Goal: Task Accomplishment & Management: Complete application form

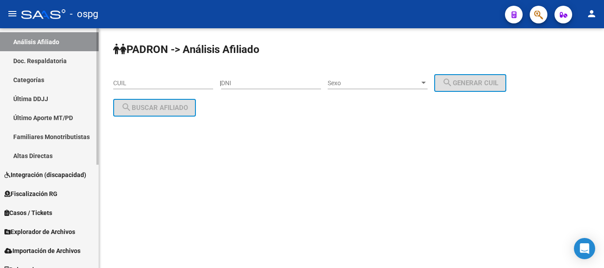
scroll to position [177, 0]
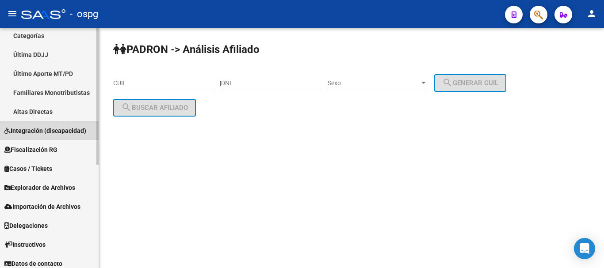
click at [42, 125] on link "Integración (discapacidad)" at bounding box center [49, 130] width 99 height 19
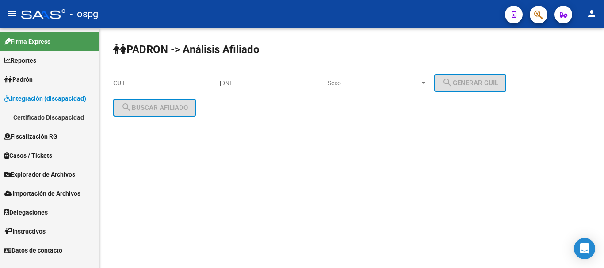
scroll to position [0, 0]
click at [55, 117] on link "Certificado Discapacidad" at bounding box center [49, 117] width 99 height 19
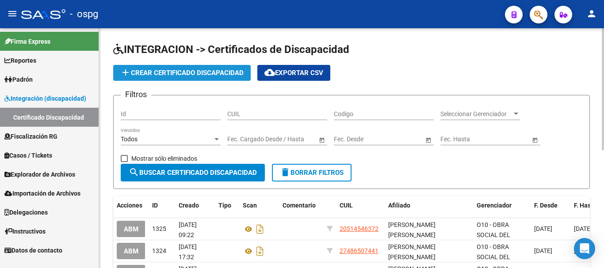
drag, startPoint x: 183, startPoint y: 71, endPoint x: 180, endPoint y: 67, distance: 4.9
click at [180, 67] on button "add Crear Certificado Discapacidad" at bounding box center [182, 73] width 138 height 16
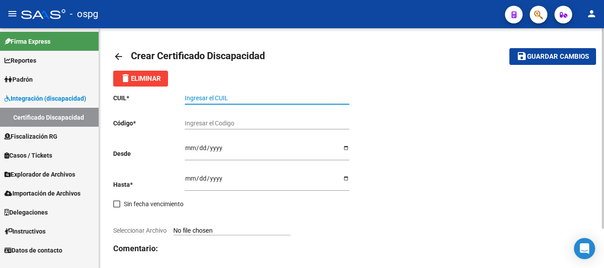
click at [201, 96] on input "Ingresar el CUIL" at bounding box center [267, 99] width 164 height 8
click at [222, 98] on input "Ingresar el CUIL" at bounding box center [267, 99] width 164 height 8
paste input "27-28807827-6"
type input "27-28807827-6"
click at [221, 121] on input "Ingresar el Codigo" at bounding box center [267, 124] width 164 height 8
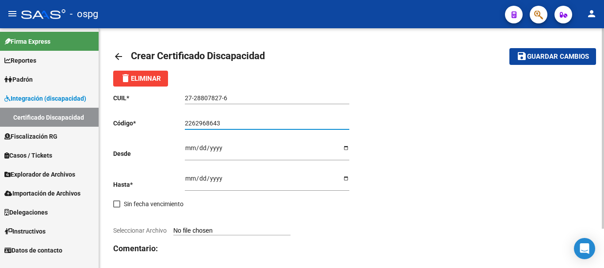
type input "2262968643"
click at [189, 146] on input "Ingresar fec. Desde" at bounding box center [267, 151] width 164 height 13
type input "2025-06-11"
click at [188, 182] on input "Ingresar fec. Hasta" at bounding box center [267, 181] width 164 height 13
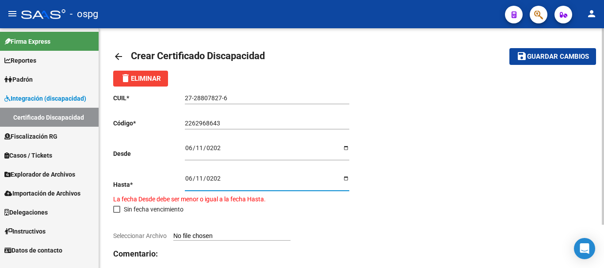
type input "2028-06-11"
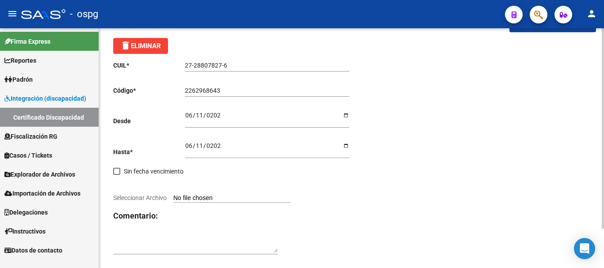
scroll to position [44, 0]
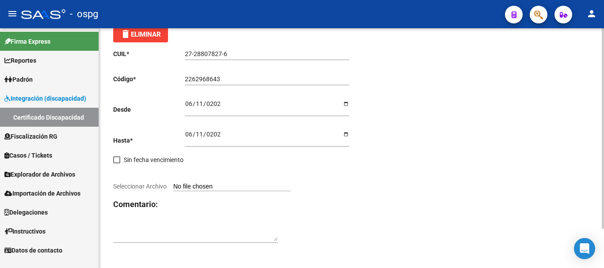
click at [230, 187] on input "Seleccionar Archivo" at bounding box center [231, 187] width 117 height 8
type input "C:\fakepath\20250812220432235.pdf"
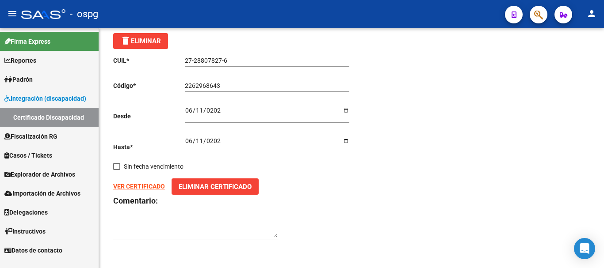
scroll to position [38, 0]
click at [149, 187] on strong "VER CERTIFICADO" at bounding box center [139, 186] width 52 height 7
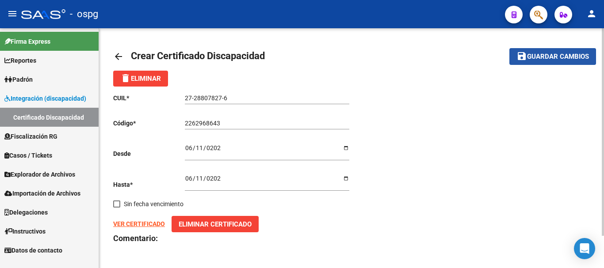
click at [581, 58] on span "Guardar cambios" at bounding box center [558, 57] width 62 height 8
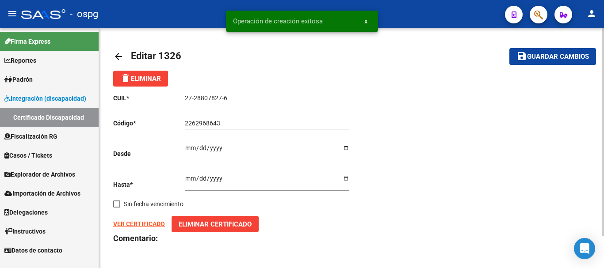
click at [32, 75] on span "Padrón" at bounding box center [18, 80] width 28 height 10
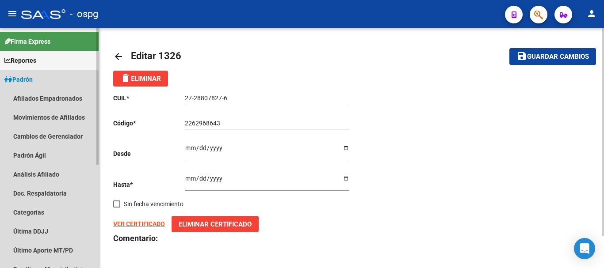
click at [33, 81] on span "Padrón" at bounding box center [18, 80] width 28 height 10
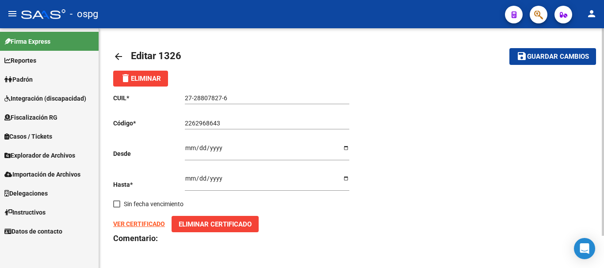
click at [571, 57] on span "Guardar cambios" at bounding box center [558, 57] width 62 height 8
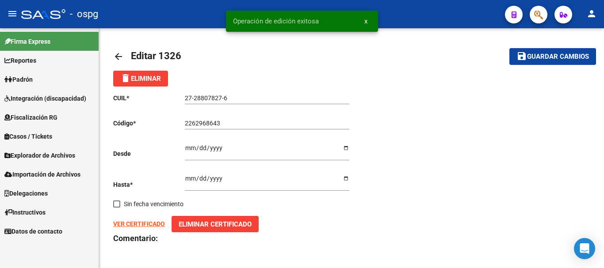
click at [30, 83] on span "Padrón" at bounding box center [18, 80] width 28 height 10
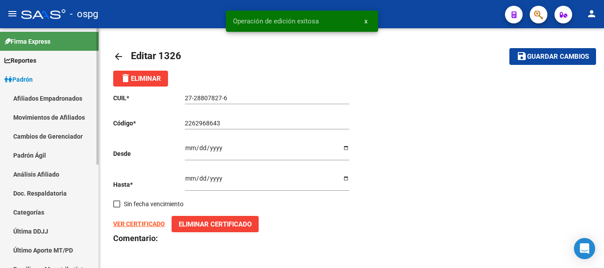
click at [49, 174] on link "Análisis Afiliado" at bounding box center [49, 174] width 99 height 19
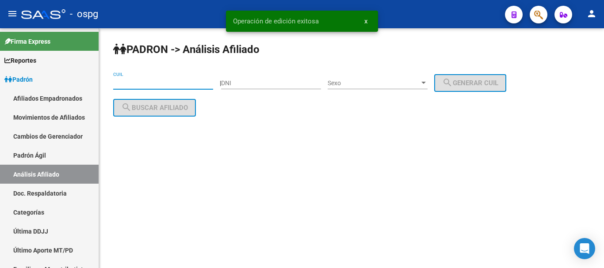
click at [132, 83] on input "CUIL" at bounding box center [163, 84] width 100 height 8
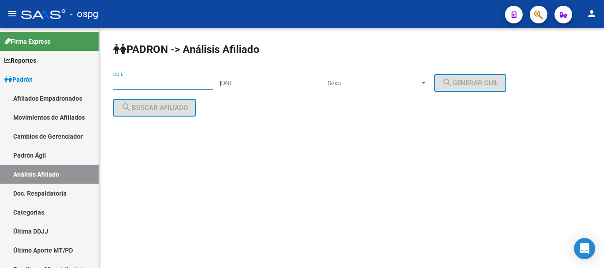
paste input "27-28807827-6"
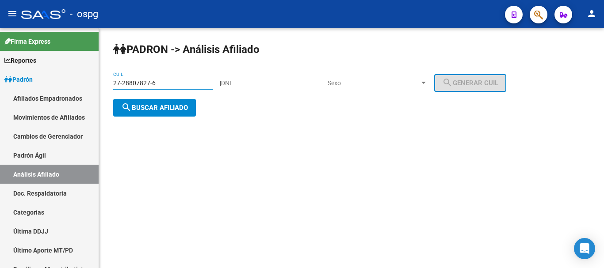
click at [152, 110] on span "search Buscar afiliado" at bounding box center [154, 108] width 67 height 8
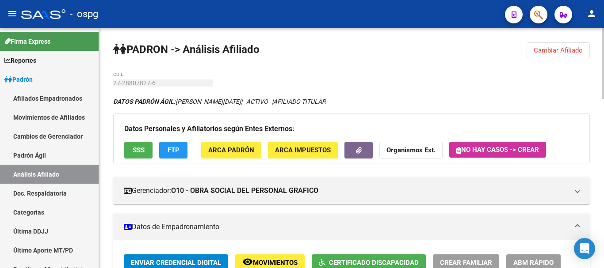
click at [581, 50] on span "Cambiar Afiliado" at bounding box center [558, 50] width 49 height 8
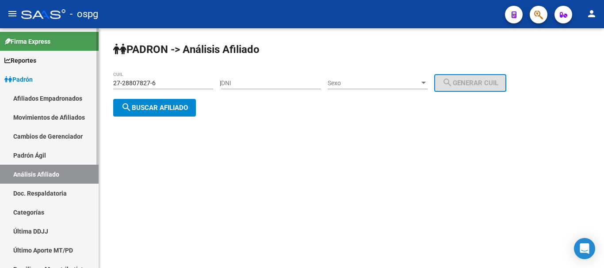
drag, startPoint x: 175, startPoint y: 83, endPoint x: 91, endPoint y: 84, distance: 84.5
click at [91, 84] on mat-sidenav-container "Firma Express Reportes Ingresos Devengados Análisis Histórico Detalles Transfer…" at bounding box center [302, 148] width 604 height 240
paste input "3-27859185-9"
click at [163, 108] on span "search Buscar afiliado" at bounding box center [154, 108] width 67 height 8
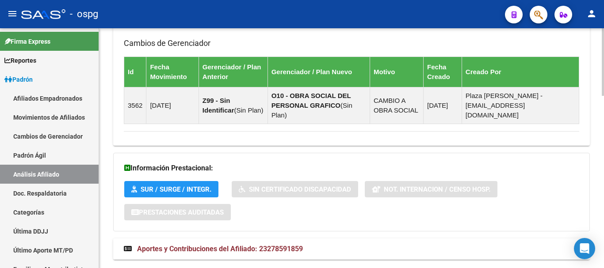
scroll to position [612, 0]
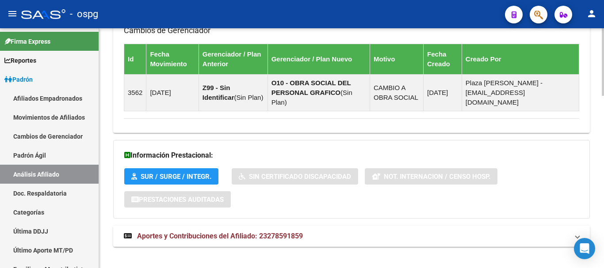
click at [333, 226] on mat-expansion-panel-header "Aportes y Contribuciones del Afiliado: 23278591859" at bounding box center [351, 236] width 477 height 21
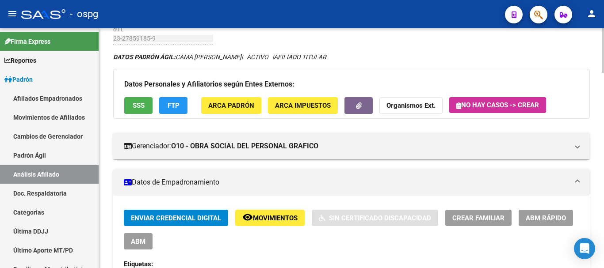
scroll to position [38, 0]
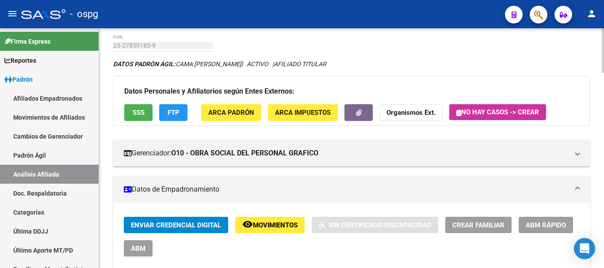
click at [133, 115] on span "SSS" at bounding box center [139, 113] width 12 height 8
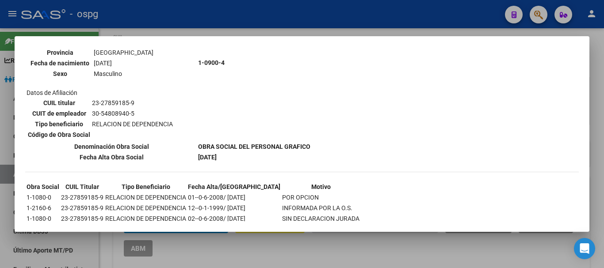
scroll to position [398, 0]
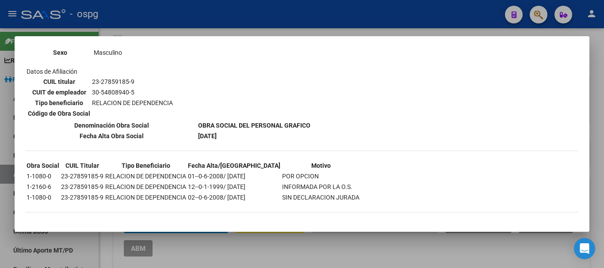
click at [602, 123] on div at bounding box center [302, 134] width 604 height 268
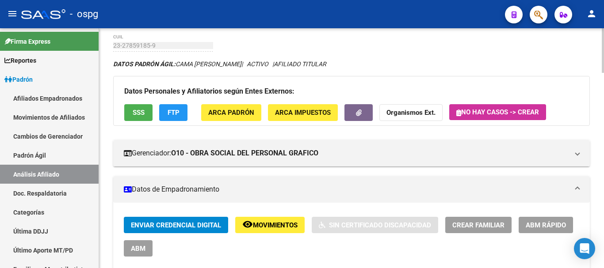
click at [179, 114] on span "FTP" at bounding box center [174, 113] width 12 height 8
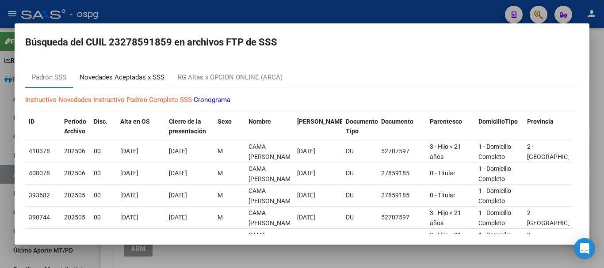
click at [125, 76] on div "Novedades Aceptadas x SSS" at bounding box center [122, 78] width 85 height 10
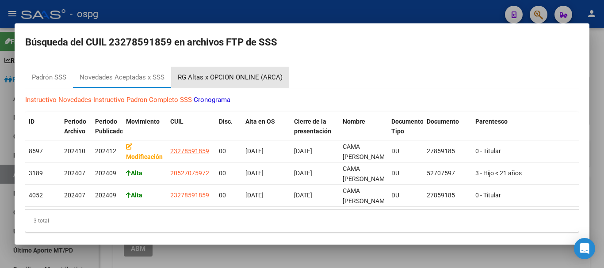
click at [241, 80] on div "RG Altas x OPCION ONLINE (ARCA)" at bounding box center [230, 78] width 105 height 10
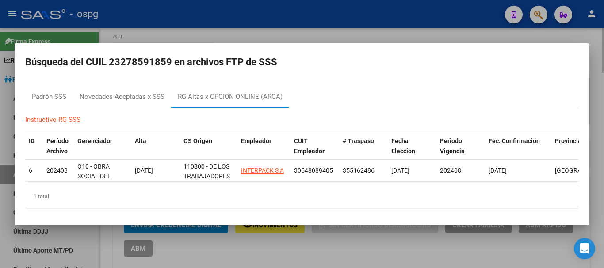
click at [368, 34] on div at bounding box center [302, 134] width 604 height 268
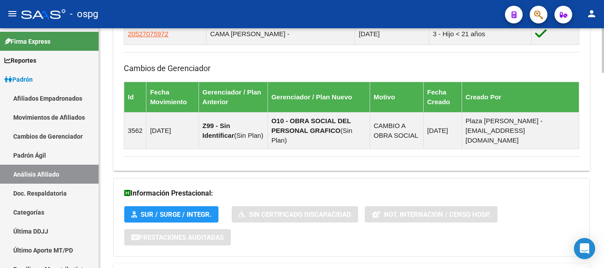
scroll to position [612, 0]
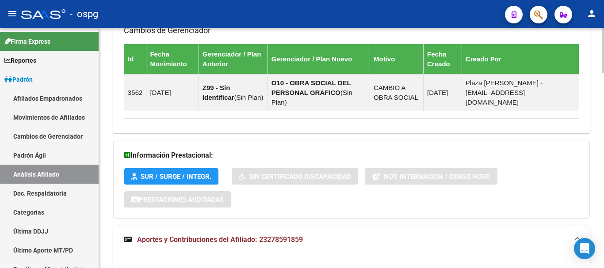
click at [173, 235] on strong "Aportes y Contribuciones del Afiliado: 23278591859" at bounding box center [213, 240] width 179 height 10
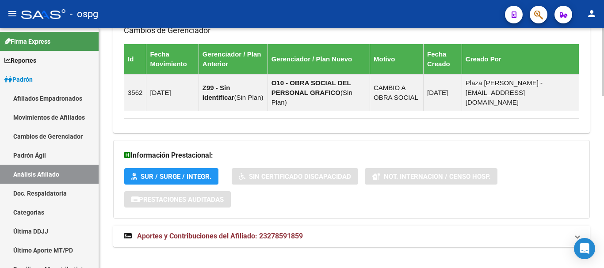
click at [203, 234] on mat-expansion-panel-header "Aportes y Contribuciones del Afiliado: 23278591859" at bounding box center [351, 236] width 477 height 21
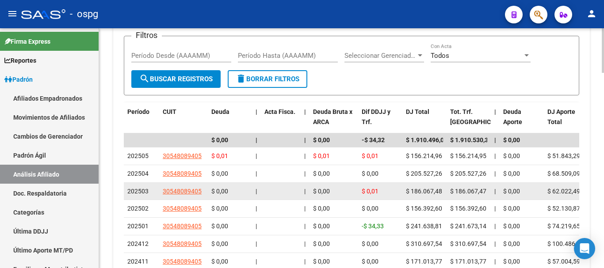
scroll to position [922, 0]
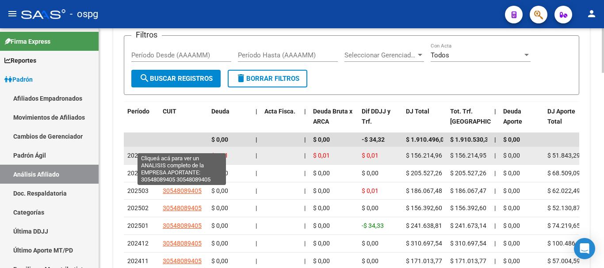
click at [190, 152] on span "30548089405" at bounding box center [182, 155] width 39 height 7
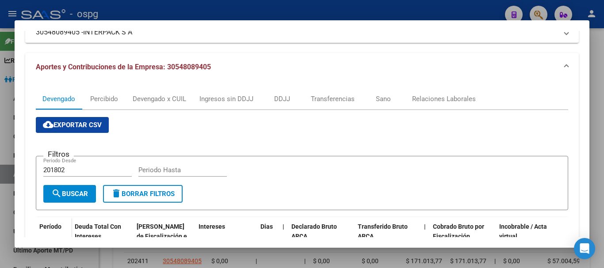
scroll to position [88, 0]
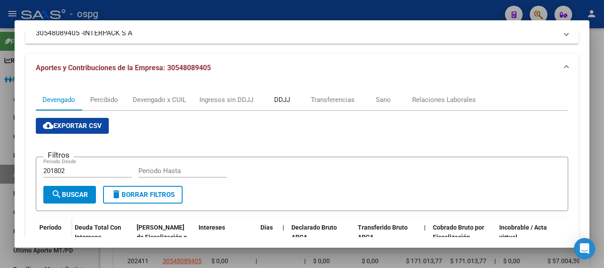
click at [285, 102] on div "DDJJ" at bounding box center [282, 100] width 16 height 10
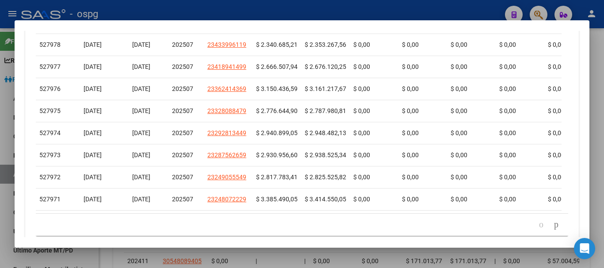
scroll to position [428, 0]
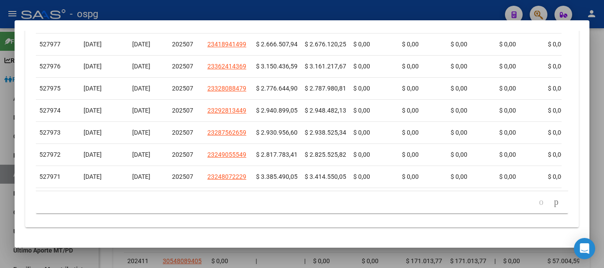
click at [592, 111] on div at bounding box center [302, 134] width 604 height 268
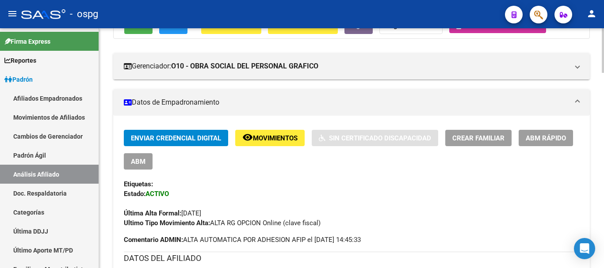
scroll to position [0, 0]
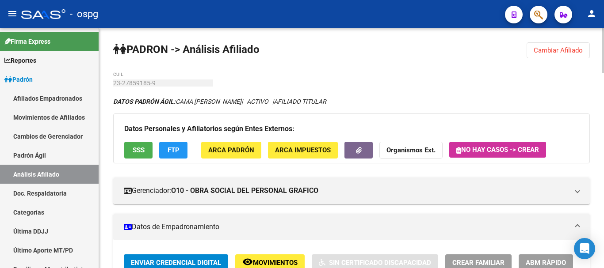
click at [419, 153] on strong "Organismos Ext." at bounding box center [410, 151] width 49 height 8
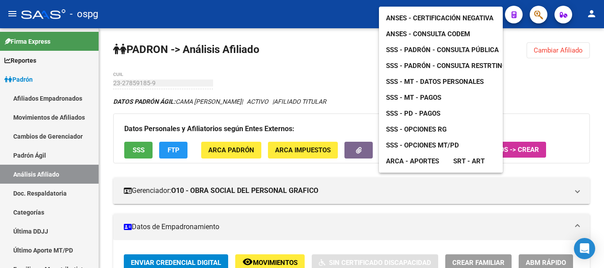
click at [457, 14] on span "ANSES - Certificación Negativa" at bounding box center [439, 18] width 107 height 8
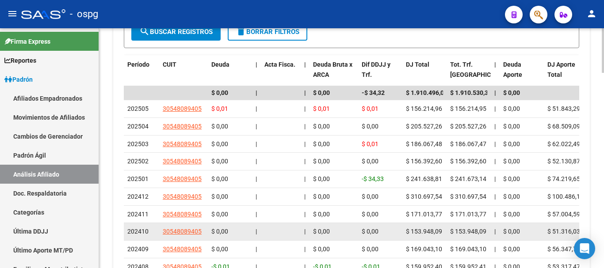
scroll to position [973, 0]
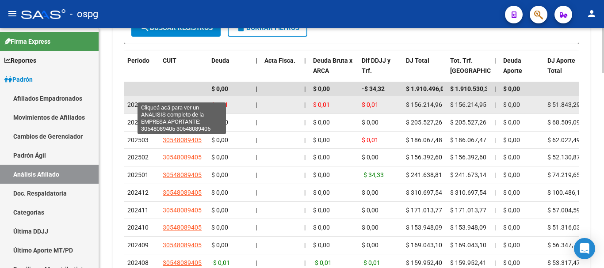
click at [191, 101] on span "30548089405" at bounding box center [182, 104] width 39 height 7
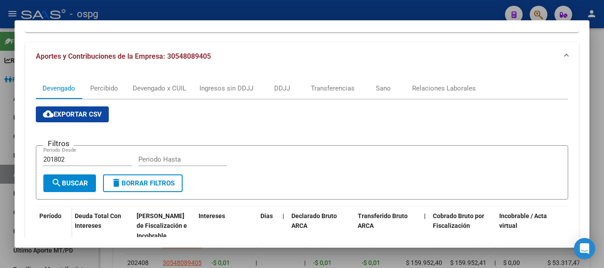
scroll to position [0, 0]
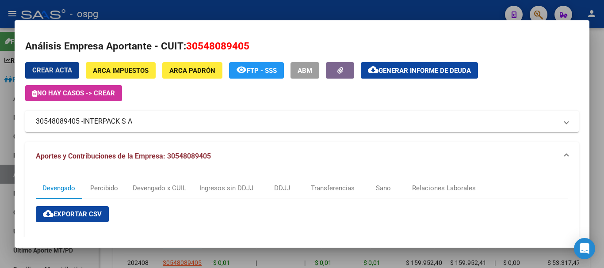
drag, startPoint x: 428, startPoint y: 7, endPoint x: 429, endPoint y: 16, distance: 9.3
click at [428, 7] on div at bounding box center [302, 134] width 604 height 268
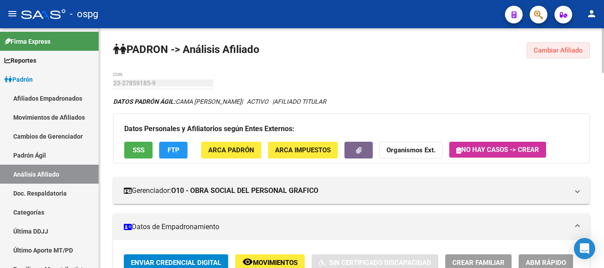
click at [558, 51] on span "Cambiar Afiliado" at bounding box center [558, 50] width 49 height 8
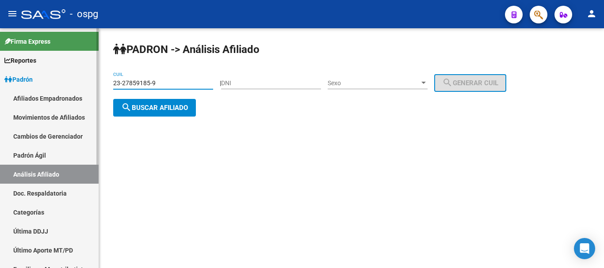
click at [59, 74] on mat-sidenav-container "Firma Express Reportes Ingresos Devengados Análisis Histórico Detalles Transfer…" at bounding box center [302, 148] width 604 height 240
paste input "0-23693950-3"
type input "20-23693950-3"
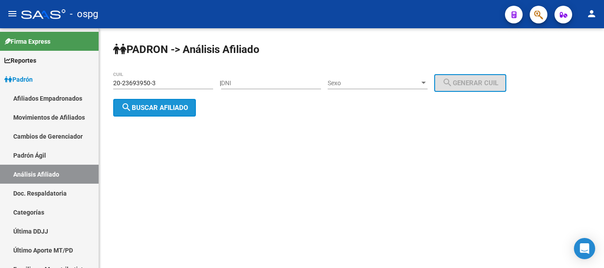
click at [159, 113] on button "search Buscar afiliado" at bounding box center [154, 108] width 83 height 18
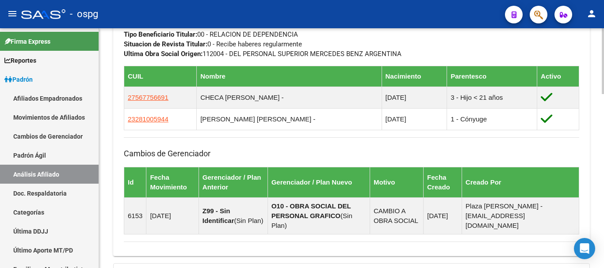
scroll to position [634, 0]
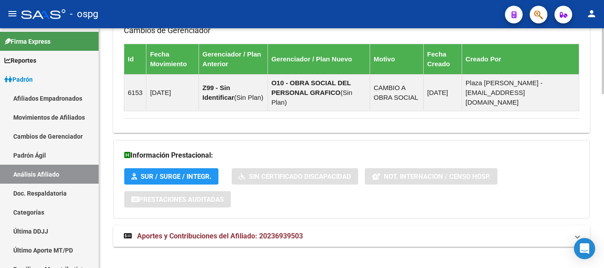
click at [278, 226] on mat-expansion-panel-header "Aportes y Contribuciones del Afiliado: 20236939503" at bounding box center [351, 236] width 477 height 21
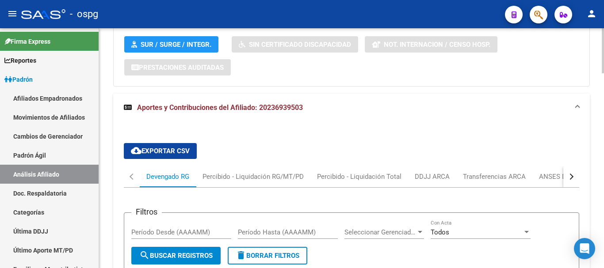
scroll to position [767, 0]
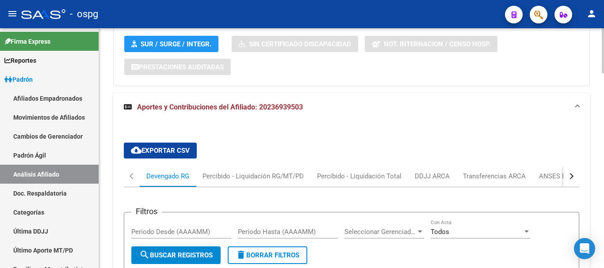
click at [565, 166] on button "button" at bounding box center [571, 176] width 16 height 21
click at [546, 172] on div "ANSES Desempleo" at bounding box center [531, 177] width 57 height 10
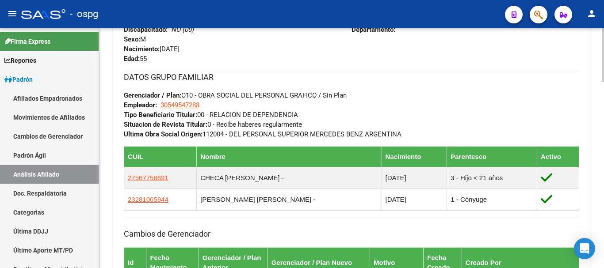
scroll to position [391, 0]
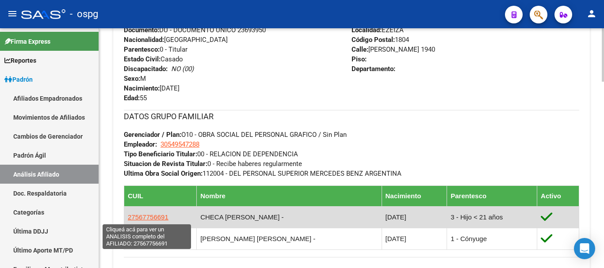
click at [145, 220] on span "27567756691" at bounding box center [148, 218] width 41 height 8
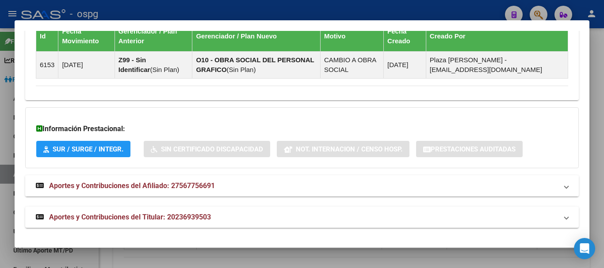
click at [149, 189] on span "Aportes y Contribuciones del Afiliado: 27567756691" at bounding box center [132, 186] width 166 height 8
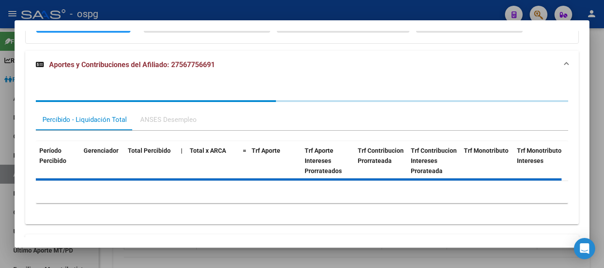
scroll to position [774, 0]
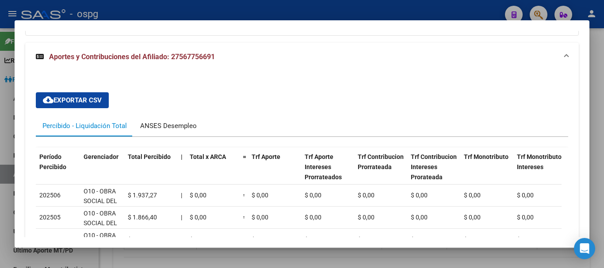
click at [177, 126] on div "ANSES Desempleo" at bounding box center [168, 126] width 57 height 10
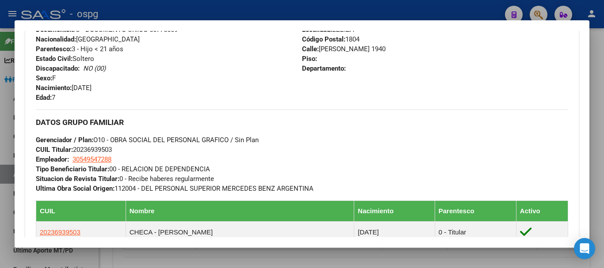
scroll to position [487, 0]
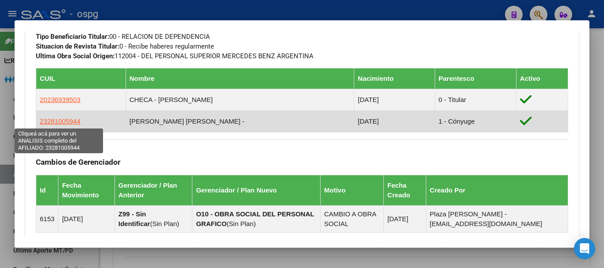
click at [76, 120] on span "23281005944" at bounding box center [60, 122] width 41 height 8
type textarea "23281005944"
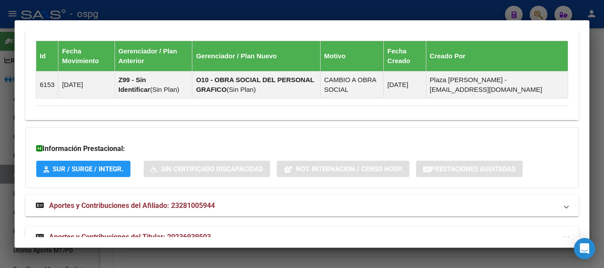
scroll to position [641, 0]
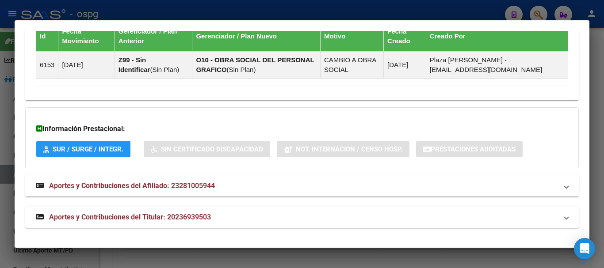
click at [205, 186] on span "Aportes y Contribuciones del Afiliado: 23281005944" at bounding box center [132, 186] width 166 height 8
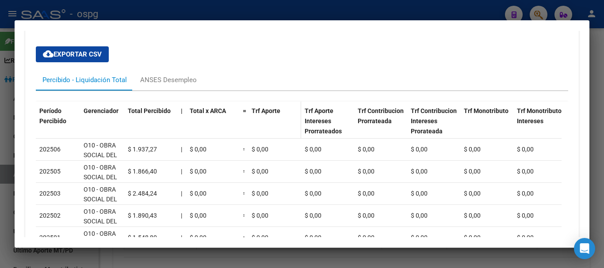
scroll to position [862, 0]
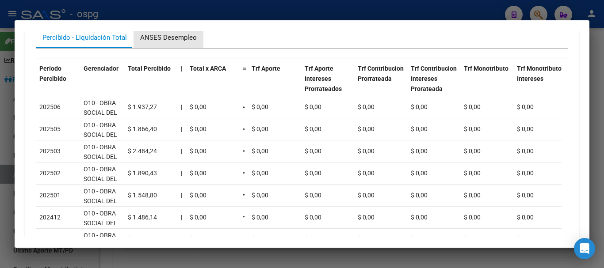
click at [175, 35] on div "ANSES Desempleo" at bounding box center [168, 38] width 57 height 10
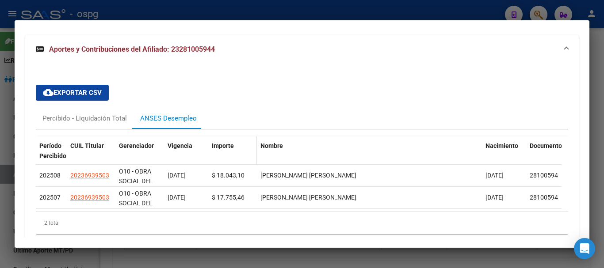
scroll to position [840, 0]
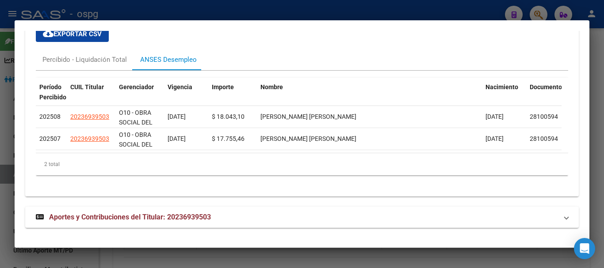
drag, startPoint x: 314, startPoint y: 256, endPoint x: 328, endPoint y: 267, distance: 17.1
click at [316, 256] on div at bounding box center [302, 134] width 604 height 268
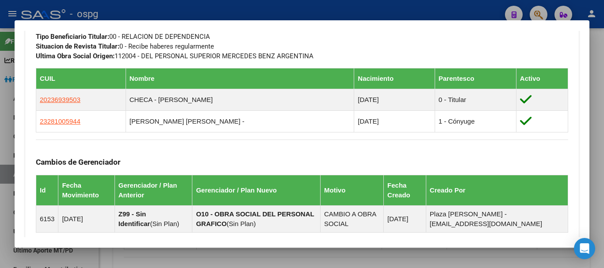
click at [597, 73] on div at bounding box center [302, 134] width 604 height 268
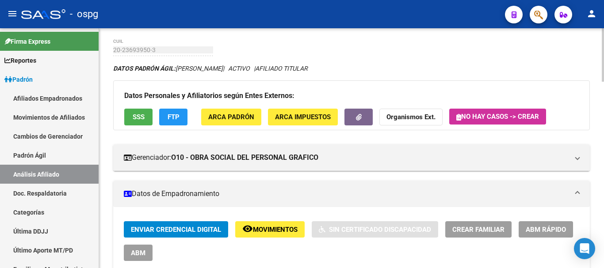
scroll to position [0, 0]
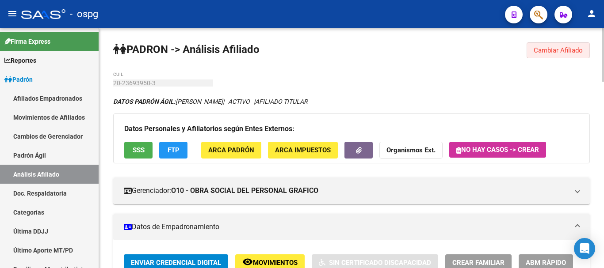
click at [565, 48] on span "Cambiar Afiliado" at bounding box center [558, 50] width 49 height 8
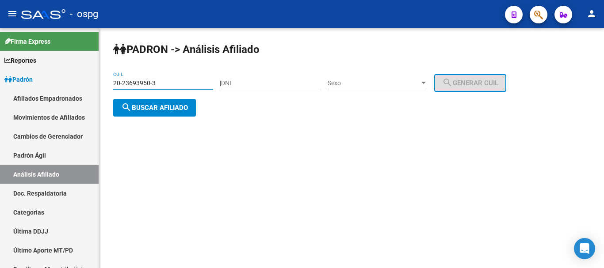
drag, startPoint x: 171, startPoint y: 84, endPoint x: 175, endPoint y: 86, distance: 5.2
click at [66, 79] on mat-sidenav-container "Firma Express Reportes Ingresos Devengados Análisis Histórico Detalles Transfer…" at bounding box center [302, 148] width 604 height 240
paste input "37007765-8"
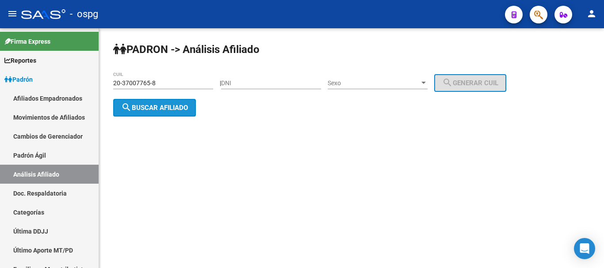
click at [178, 112] on button "search Buscar afiliado" at bounding box center [154, 108] width 83 height 18
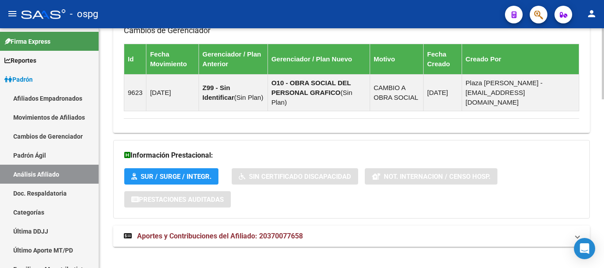
click at [222, 232] on mat-expansion-panel-header "Aportes y Contribuciones del Afiliado: 20370077658" at bounding box center [351, 236] width 477 height 21
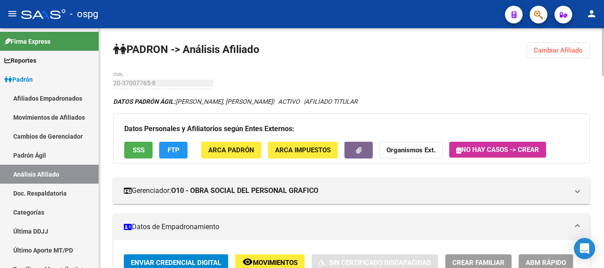
click at [573, 52] on span "Cambiar Afiliado" at bounding box center [558, 50] width 49 height 8
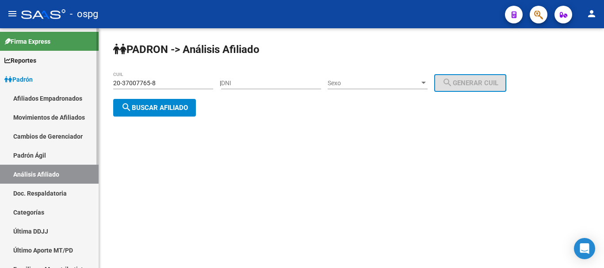
drag, startPoint x: 178, startPoint y: 86, endPoint x: 42, endPoint y: 92, distance: 135.8
click at [5, 87] on mat-sidenav-container "Firma Express Reportes Ingresos Devengados Análisis Histórico Detalles Transfer…" at bounding box center [302, 148] width 604 height 240
drag, startPoint x: 165, startPoint y: 78, endPoint x: 178, endPoint y: 85, distance: 14.4
click at [166, 79] on div "20-37007765-8 CUIL" at bounding box center [163, 81] width 100 height 18
drag, startPoint x: 178, startPoint y: 85, endPoint x: 76, endPoint y: 85, distance: 102.1
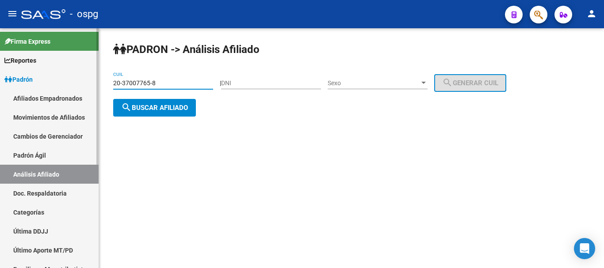
click at [70, 85] on mat-sidenav-container "Firma Express Reportes Ingresos Devengados Análisis Histórico Detalles Transfer…" at bounding box center [302, 148] width 604 height 240
paste input "0666889"
click at [168, 110] on span "search Buscar afiliado" at bounding box center [154, 108] width 67 height 8
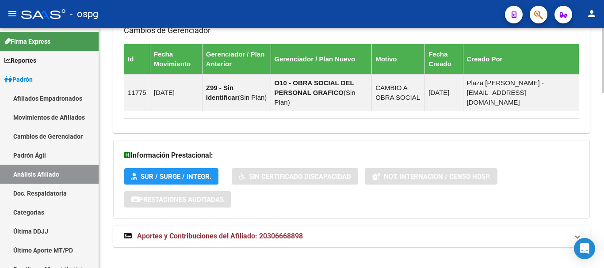
drag, startPoint x: 257, startPoint y: 226, endPoint x: 372, endPoint y: 214, distance: 115.2
click at [260, 232] on span "Aportes y Contribuciones del Afiliado: 20306668898" at bounding box center [220, 236] width 166 height 8
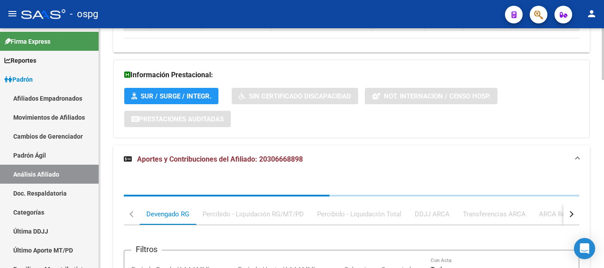
scroll to position [742, 0]
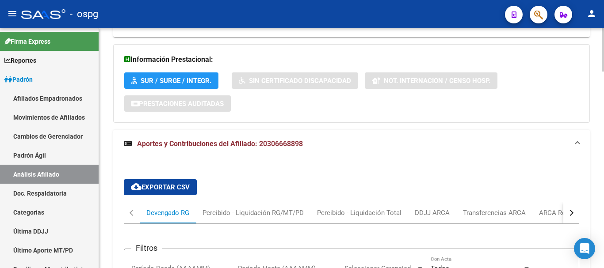
click at [573, 205] on button "button" at bounding box center [571, 213] width 16 height 21
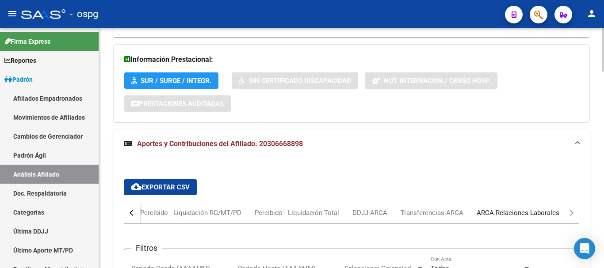
click at [556, 208] on div "ARCA Relaciones Laborales" at bounding box center [518, 213] width 83 height 10
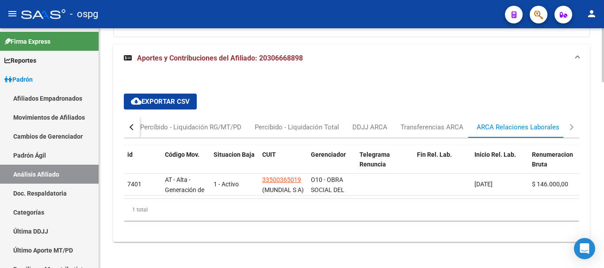
scroll to position [829, 0]
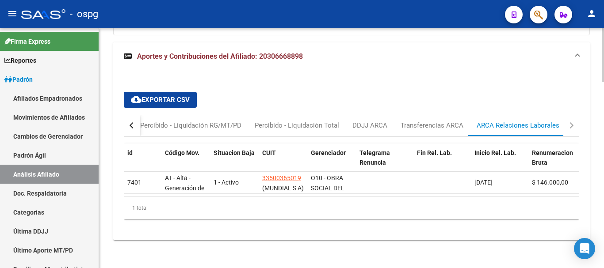
drag, startPoint x: 570, startPoint y: 55, endPoint x: 576, endPoint y: 57, distance: 5.9
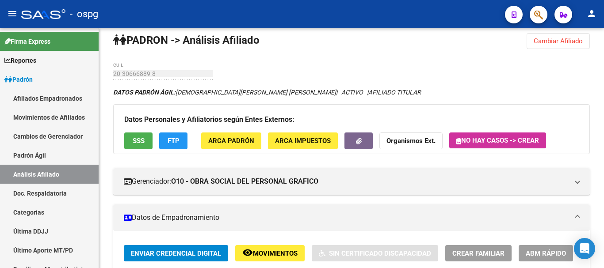
scroll to position [0, 0]
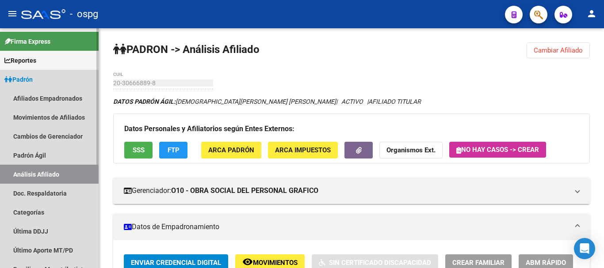
drag, startPoint x: 38, startPoint y: 77, endPoint x: 149, endPoint y: 239, distance: 196.2
click at [38, 77] on link "Padrón" at bounding box center [49, 79] width 99 height 19
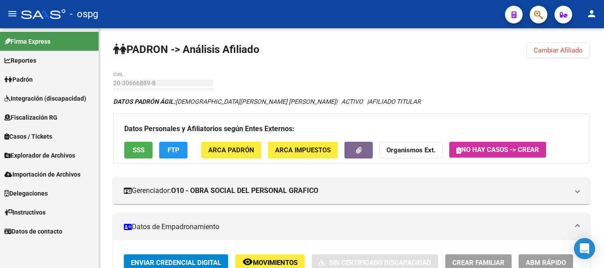
click at [28, 77] on span "Padrón" at bounding box center [18, 80] width 28 height 10
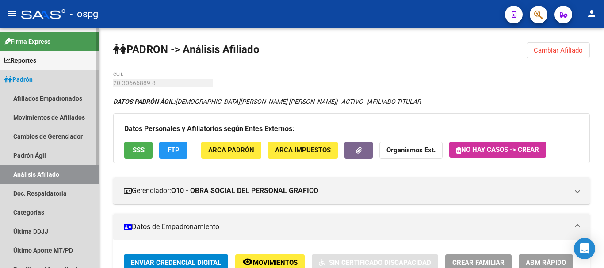
click at [40, 175] on link "Análisis Afiliado" at bounding box center [49, 174] width 99 height 19
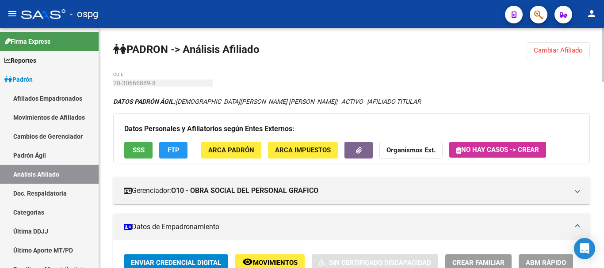
drag, startPoint x: 571, startPoint y: 51, endPoint x: 288, endPoint y: 103, distance: 287.2
click at [569, 51] on span "Cambiar Afiliado" at bounding box center [558, 50] width 49 height 8
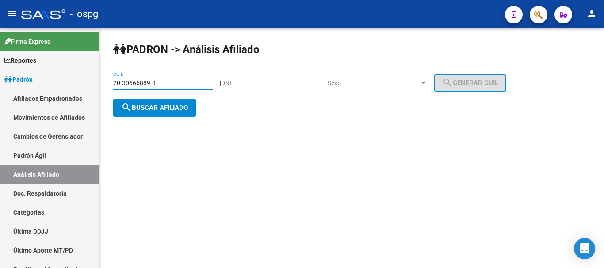
click at [76, 81] on mat-sidenav-container "Firma Express Reportes Ingresos Devengados Análisis Histórico Detalles Transfer…" at bounding box center [302, 148] width 604 height 240
paste input "04559012"
click at [187, 110] on span "search Buscar afiliado" at bounding box center [154, 108] width 67 height 8
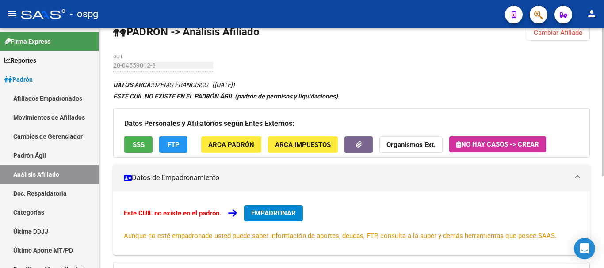
scroll to position [17, 0]
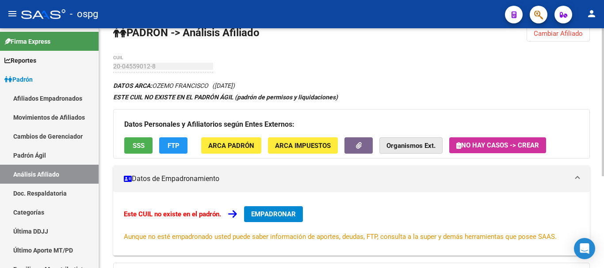
click at [424, 148] on strong "Organismos Ext." at bounding box center [410, 146] width 49 height 8
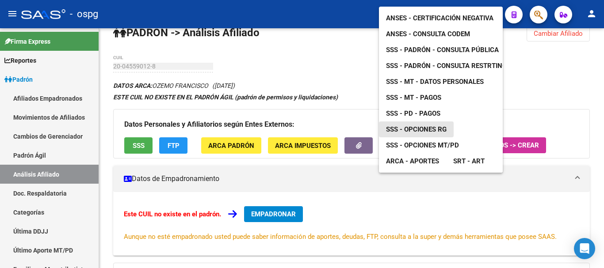
click at [426, 126] on span "SSS - Opciones RG" at bounding box center [416, 130] width 61 height 8
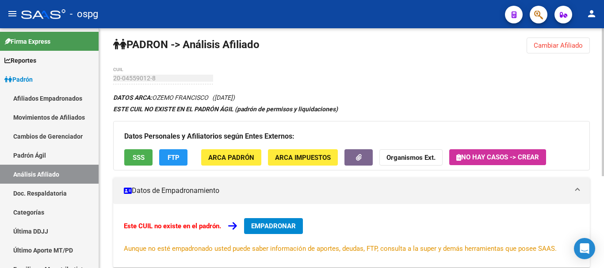
scroll to position [0, 0]
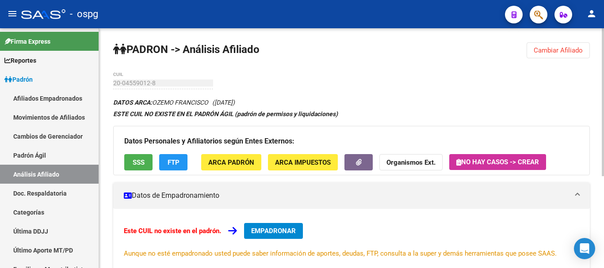
drag, startPoint x: 565, startPoint y: 44, endPoint x: 415, endPoint y: 62, distance: 151.0
click at [563, 43] on button "Cambiar Afiliado" at bounding box center [558, 50] width 63 height 16
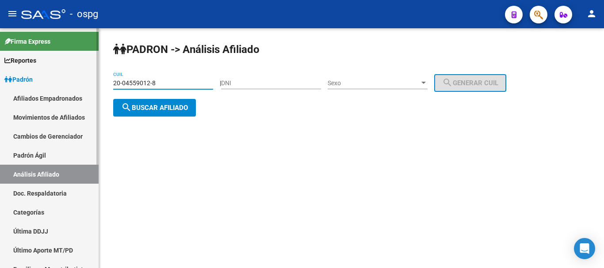
drag, startPoint x: 163, startPoint y: 81, endPoint x: 86, endPoint y: 75, distance: 77.6
click at [74, 75] on mat-sidenav-container "Firma Express Reportes Ingresos Devengados Análisis Histórico Detalles Transfer…" at bounding box center [302, 148] width 604 height 240
paste input "7-05279188-5"
type input "27-05279188-5"
click at [171, 113] on button "search Buscar afiliado" at bounding box center [154, 108] width 83 height 18
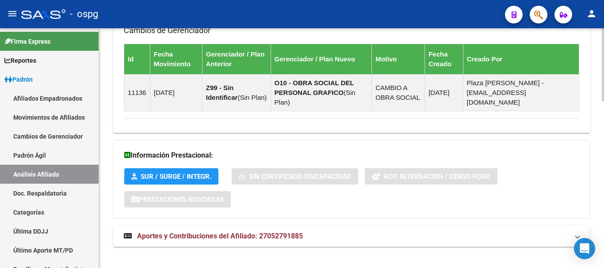
click at [293, 232] on span "Aportes y Contribuciones del Afiliado: 27052791885" at bounding box center [220, 236] width 166 height 8
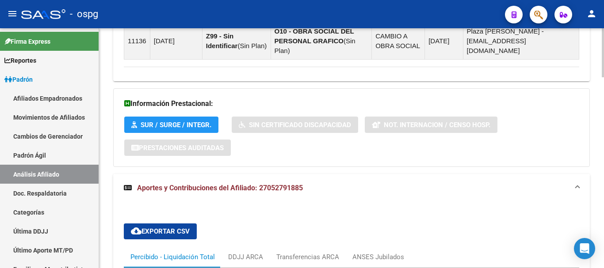
scroll to position [690, 0]
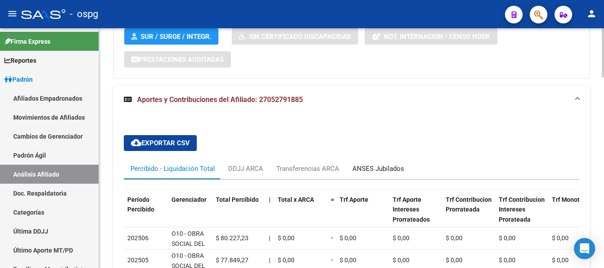
click at [370, 164] on div "ANSES Jubilados" at bounding box center [378, 169] width 52 height 10
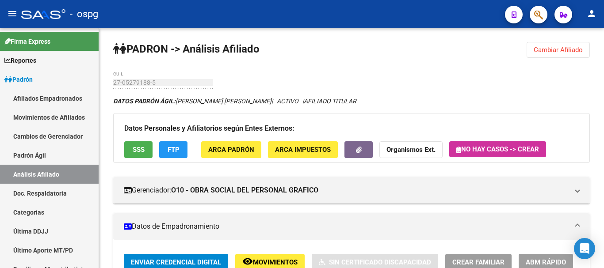
scroll to position [0, 0]
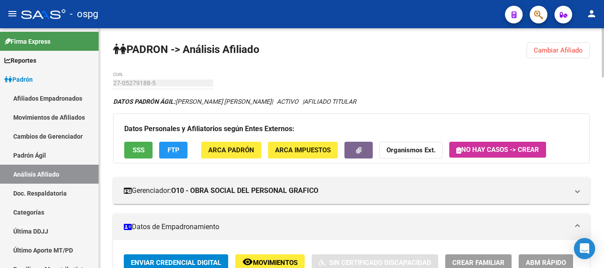
click at [423, 149] on strong "Organismos Ext." at bounding box center [410, 151] width 49 height 8
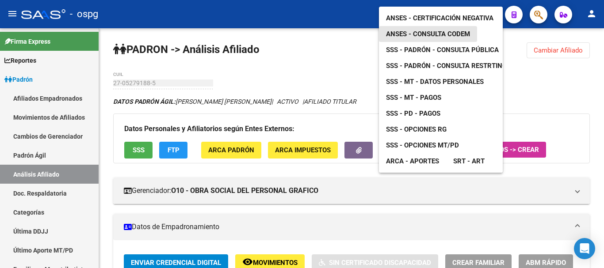
click at [456, 30] on span "ANSES - Consulta CODEM" at bounding box center [428, 34] width 84 height 8
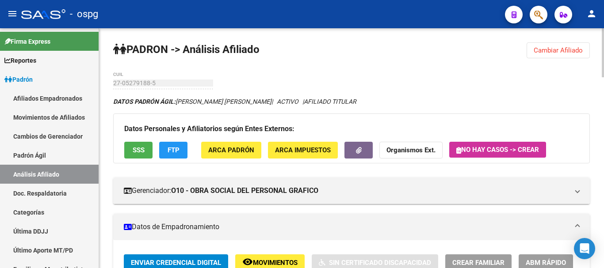
click at [413, 153] on strong "Organismos Ext." at bounding box center [410, 151] width 49 height 8
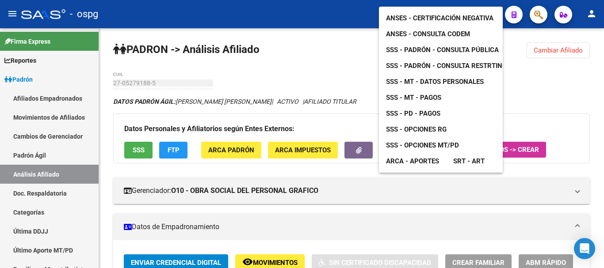
click at [458, 30] on span "ANSES - Consulta CODEM" at bounding box center [428, 34] width 84 height 8
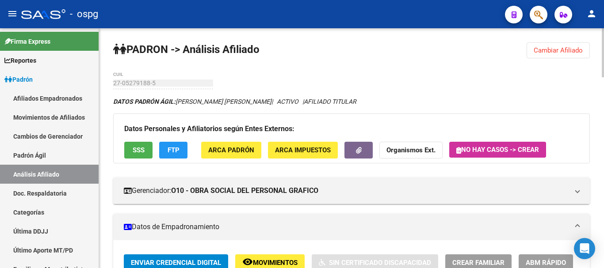
click at [394, 143] on button "Organismos Ext." at bounding box center [410, 150] width 63 height 16
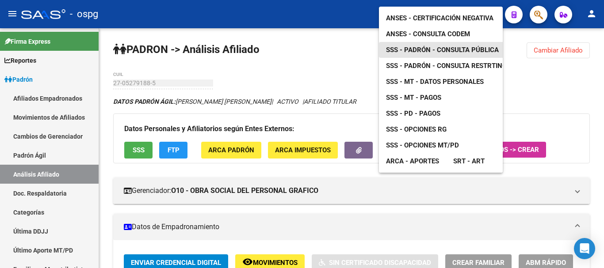
click at [446, 46] on span "SSS - Padrón - Consulta Pública" at bounding box center [442, 50] width 113 height 8
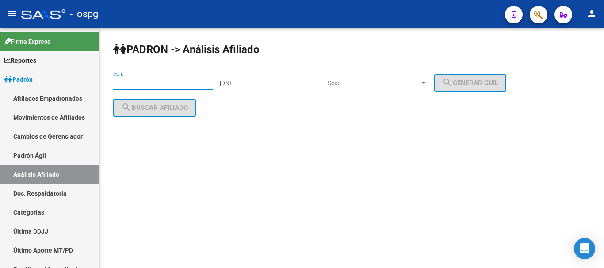
click at [122, 86] on input "CUIL" at bounding box center [163, 84] width 100 height 8
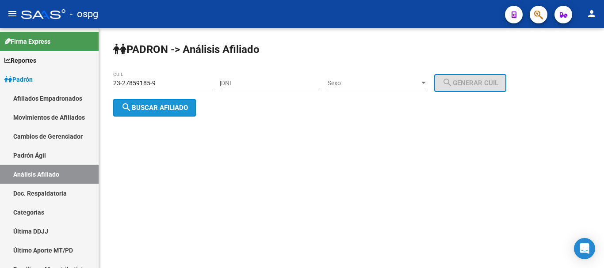
click at [163, 104] on span "search Buscar afiliado" at bounding box center [154, 108] width 67 height 8
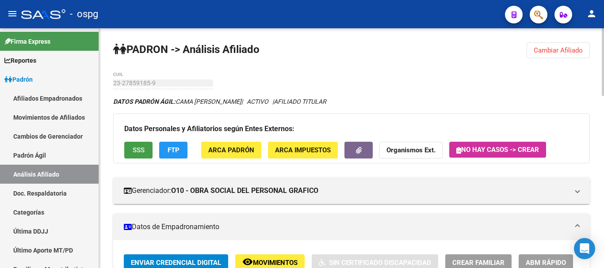
click at [135, 153] on span "SSS" at bounding box center [139, 151] width 12 height 8
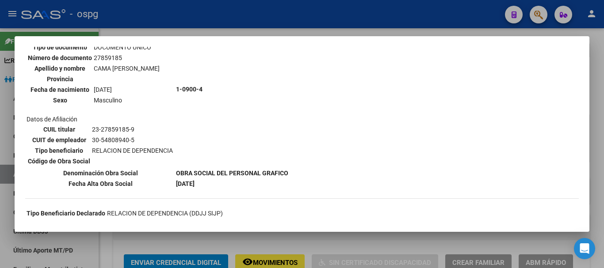
scroll to position [88, 0]
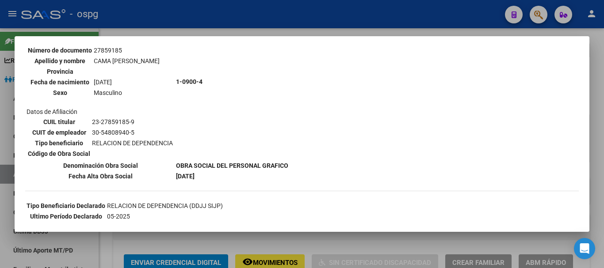
click at [600, 73] on div at bounding box center [302, 134] width 604 height 268
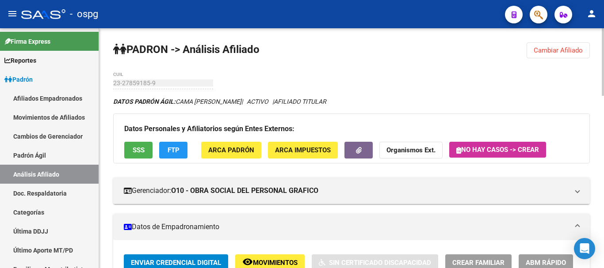
click at [414, 153] on strong "Organismos Ext." at bounding box center [410, 151] width 49 height 8
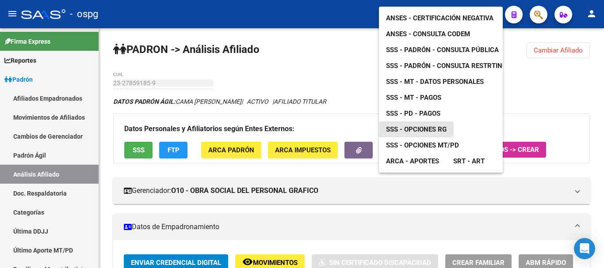
click at [430, 126] on span "SSS - Opciones RG" at bounding box center [416, 130] width 61 height 8
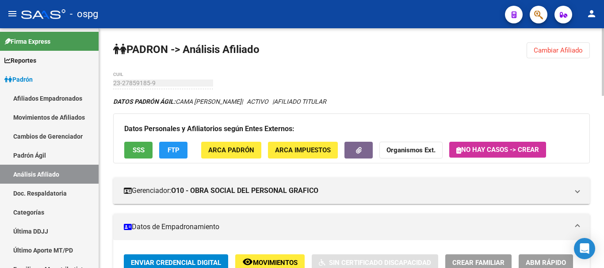
drag, startPoint x: 559, startPoint y: 50, endPoint x: 380, endPoint y: 71, distance: 180.3
click at [559, 49] on span "Cambiar Afiliado" at bounding box center [558, 50] width 49 height 8
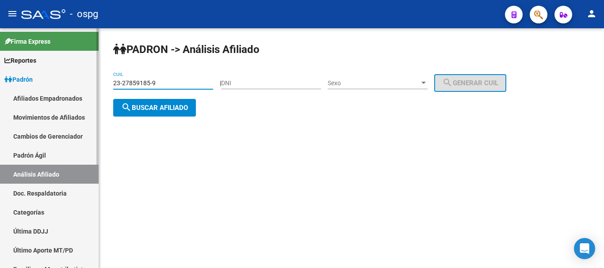
drag, startPoint x: 176, startPoint y: 83, endPoint x: 61, endPoint y: 83, distance: 114.1
click at [41, 83] on mat-sidenav-container "Firma Express Reportes Ingresos Devengados Análisis Histórico Detalles Transfer…" at bounding box center [302, 148] width 604 height 240
paste input "7-95413574-3"
type input "27-95413574-3"
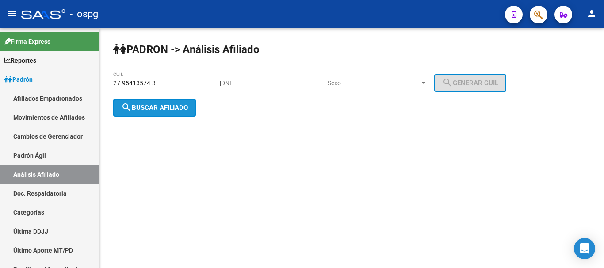
click at [153, 113] on button "search Buscar afiliado" at bounding box center [154, 108] width 83 height 18
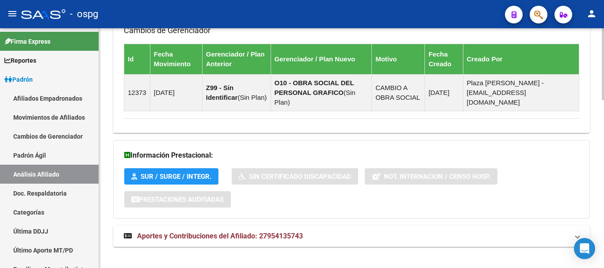
drag, startPoint x: 208, startPoint y: 222, endPoint x: 246, endPoint y: 226, distance: 38.2
click at [207, 232] on span "Aportes y Contribuciones del Afiliado: 27954135743" at bounding box center [220, 236] width 166 height 8
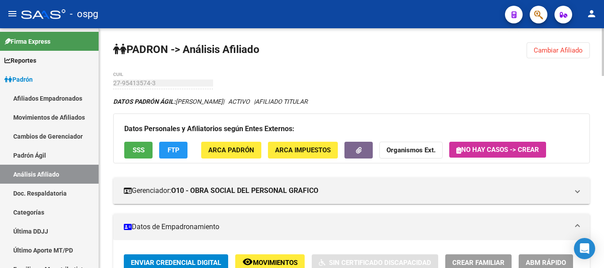
click at [602, 34] on div at bounding box center [603, 52] width 2 height 48
drag, startPoint x: 544, startPoint y: 53, endPoint x: 382, endPoint y: 97, distance: 168.3
click at [543, 52] on span "Cambiar Afiliado" at bounding box center [558, 50] width 49 height 8
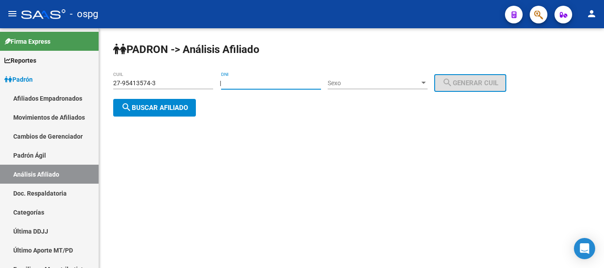
click at [282, 84] on input "DNI" at bounding box center [271, 84] width 100 height 8
type input "24425795"
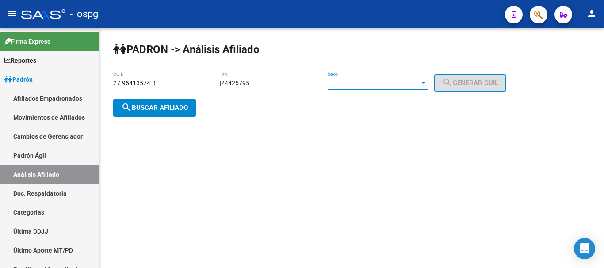
click at [363, 79] on div "Sexo Sexo" at bounding box center [378, 81] width 100 height 18
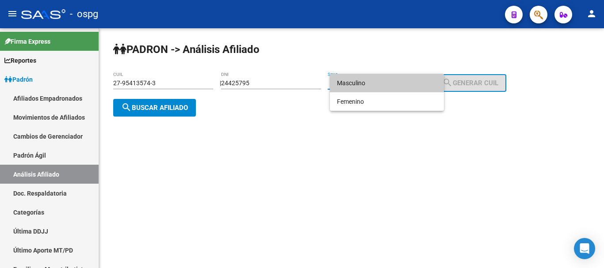
click at [373, 84] on span "Masculino" at bounding box center [387, 83] width 100 height 19
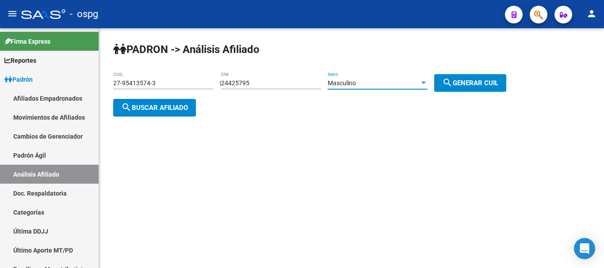
drag, startPoint x: 490, startPoint y: 75, endPoint x: 356, endPoint y: 100, distance: 136.8
click at [490, 74] on button "search Generar CUIL" at bounding box center [470, 83] width 72 height 18
type input "20-24425795-0"
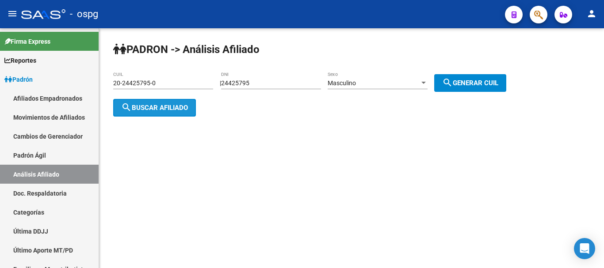
click at [149, 112] on button "search Buscar afiliado" at bounding box center [154, 108] width 83 height 18
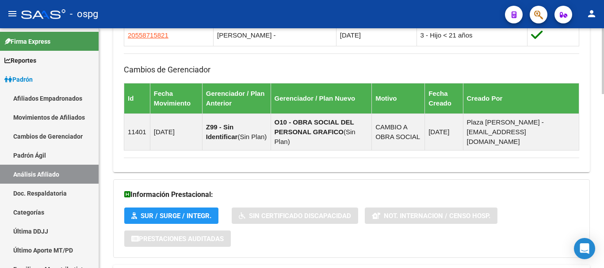
scroll to position [604, 0]
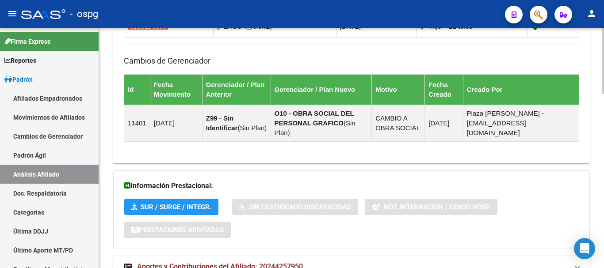
click at [240, 262] on strong "Aportes y Contribuciones del Afiliado: 20244257950" at bounding box center [213, 267] width 179 height 10
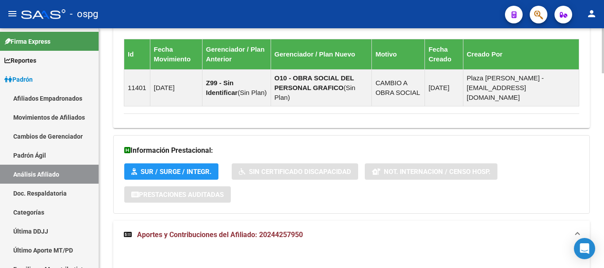
scroll to position [37, 0]
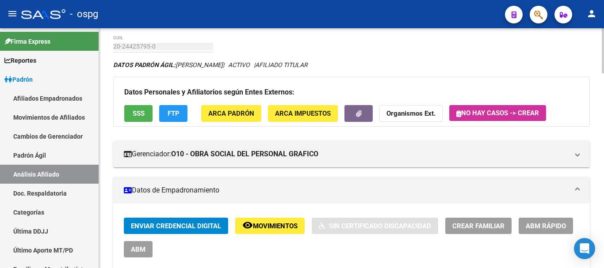
click at [588, 0] on html "menu - ospg person Firma Express Reportes Ingresos Devengados Análisis Históric…" at bounding box center [302, 134] width 604 height 268
